Goal: Task Accomplishment & Management: Use online tool/utility

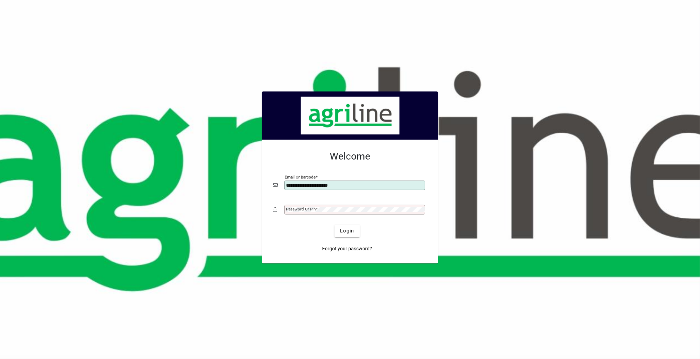
type input "**********"
click at [350, 221] on span "Login" at bounding box center [347, 230] width 14 height 7
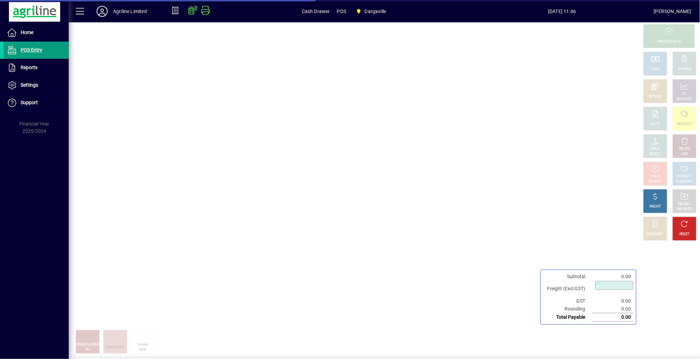
type input "****"
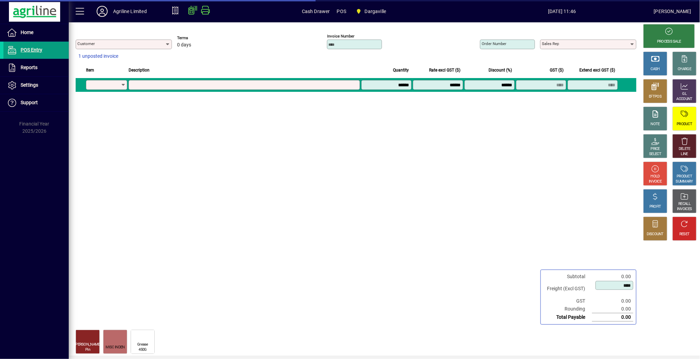
type input "**********"
